Goal: Find specific page/section: Find specific page/section

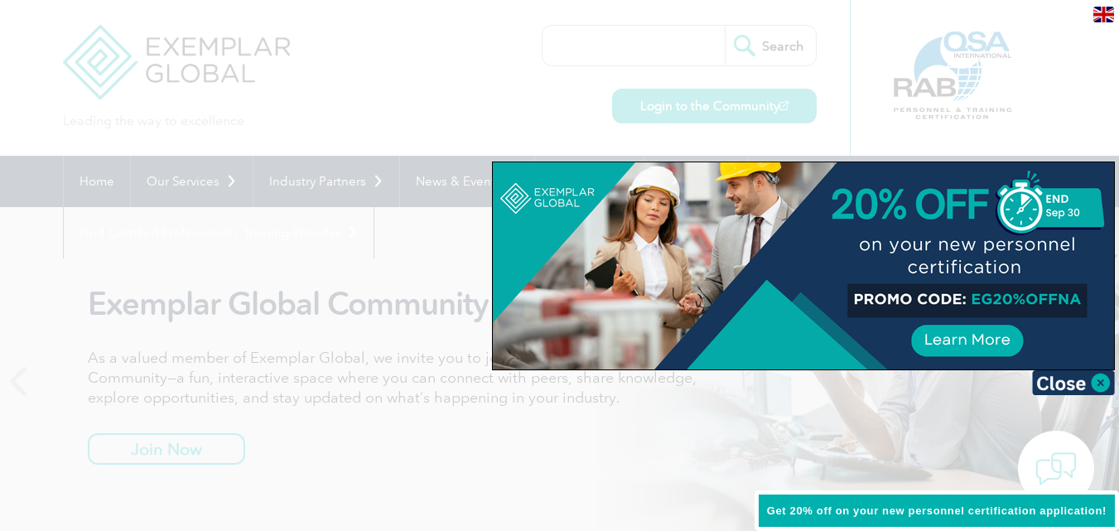
click at [485, 75] on div at bounding box center [559, 265] width 1119 height 531
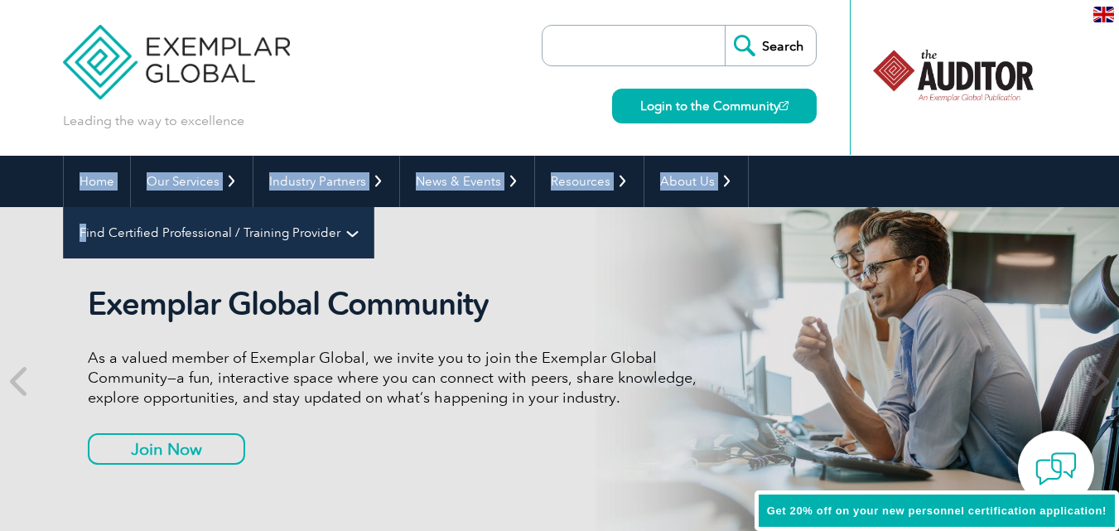
drag, startPoint x: 1074, startPoint y: 176, endPoint x: 759, endPoint y: 186, distance: 315.7
click at [759, 186] on div "Home Our Services Getting Certified Individual Certifications Engineers & Techn…" at bounding box center [559, 181] width 1119 height 51
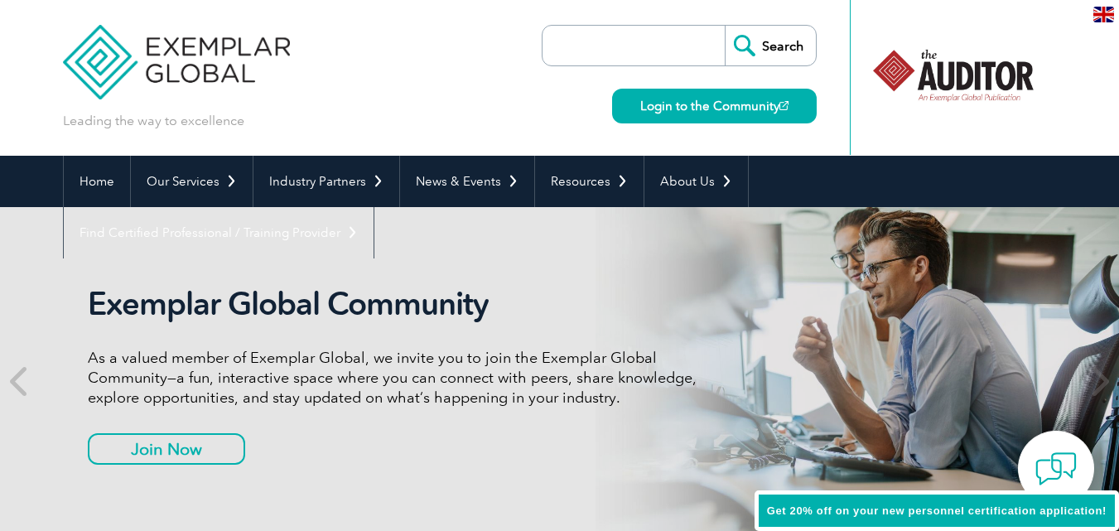
click at [1107, 169] on div "Home Our Services Getting Certified Individual Certifications Engineers & Techn…" at bounding box center [559, 181] width 1119 height 51
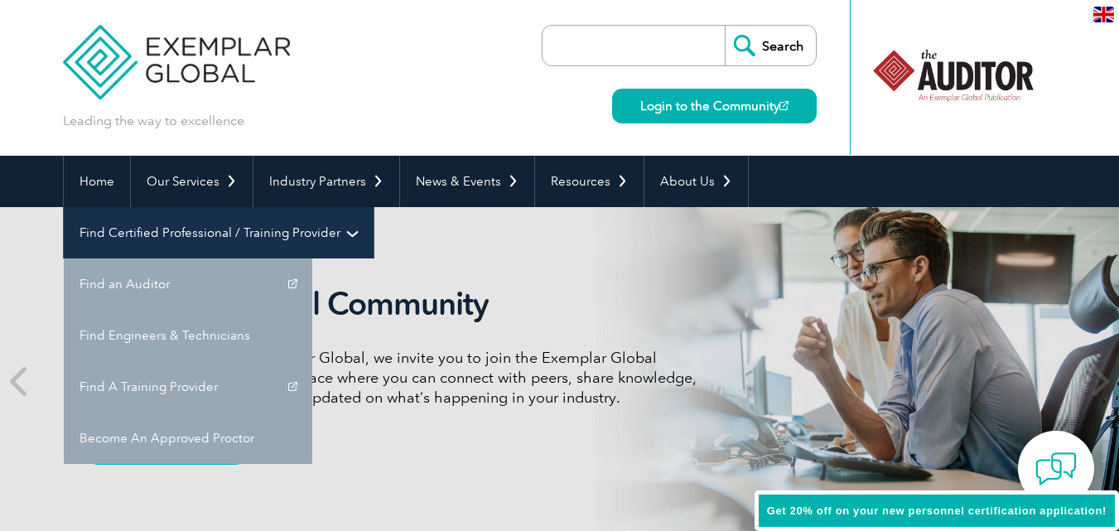
click at [374, 207] on link "Find Certified Professional / Training Provider" at bounding box center [219, 232] width 310 height 51
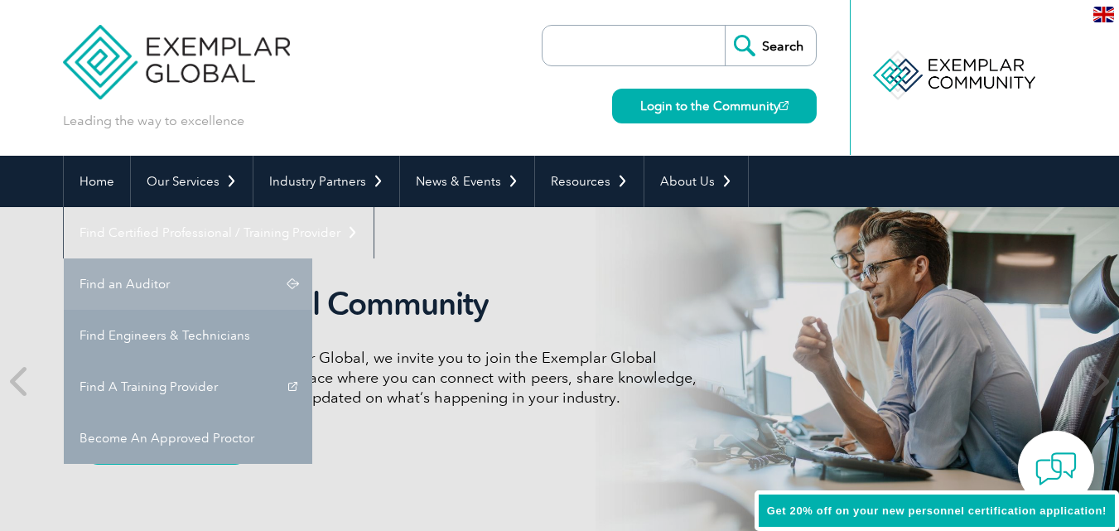
click at [312, 258] on link "Find an Auditor" at bounding box center [188, 283] width 248 height 51
